Goal: Check status: Check status

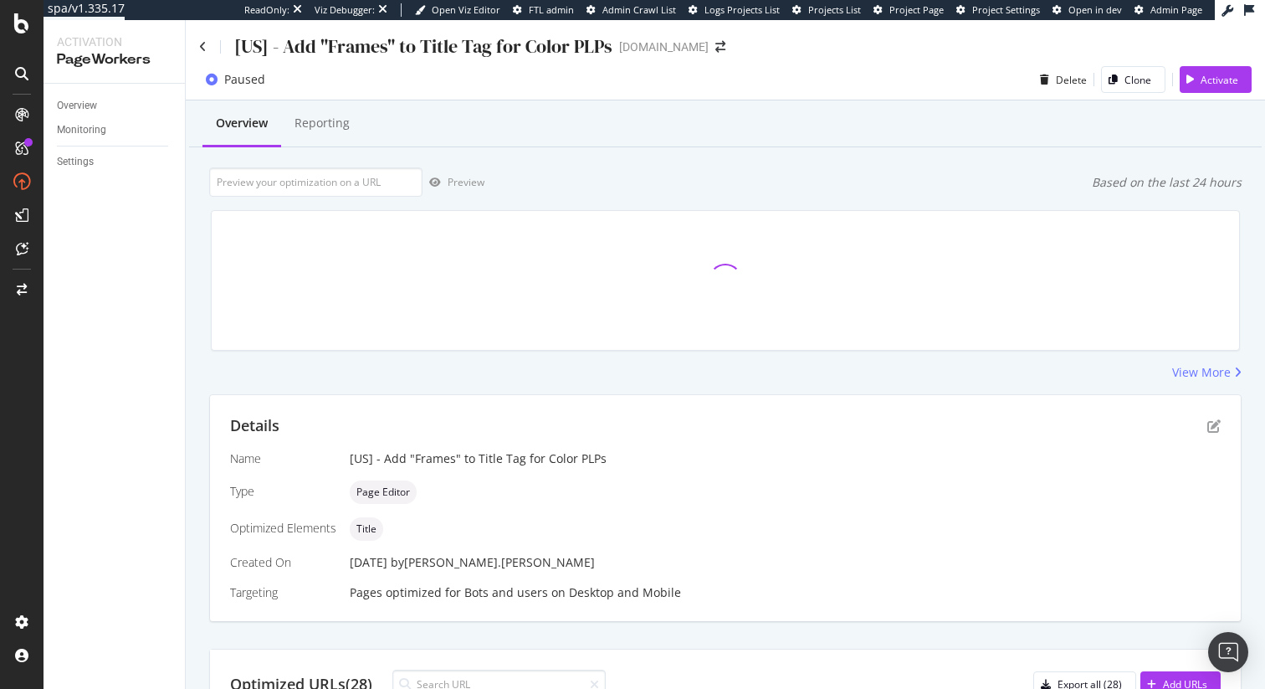
scroll to position [10, 0]
